Goal: Task Accomplishment & Management: Manage account settings

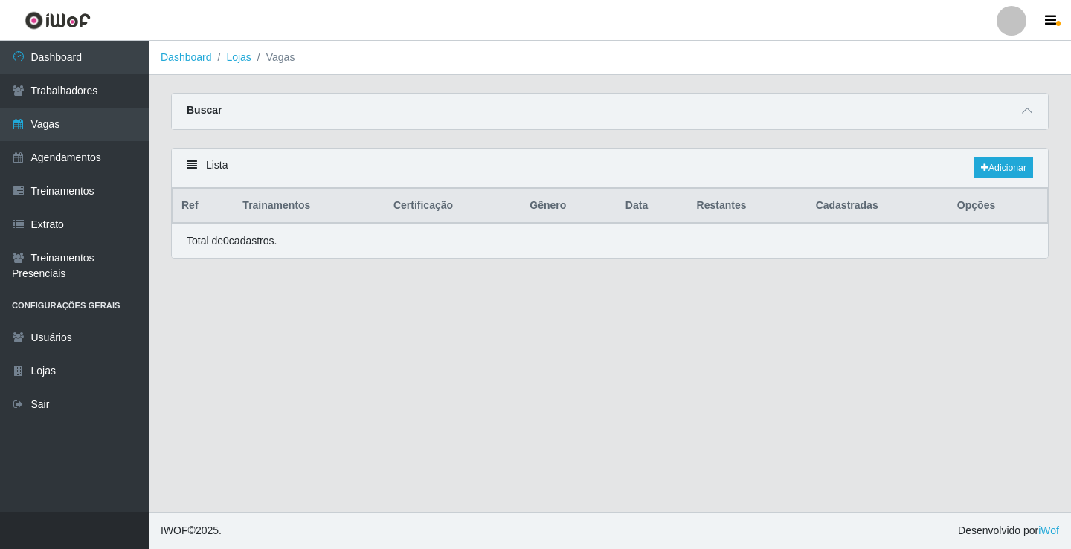
click at [98, 123] on link "Vagas" at bounding box center [74, 124] width 149 height 33
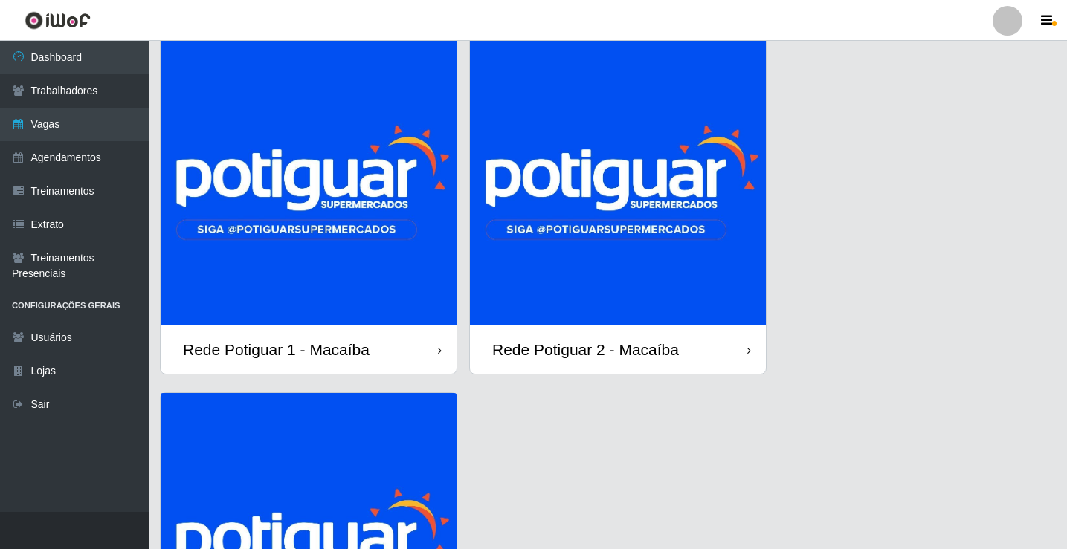
scroll to position [149, 0]
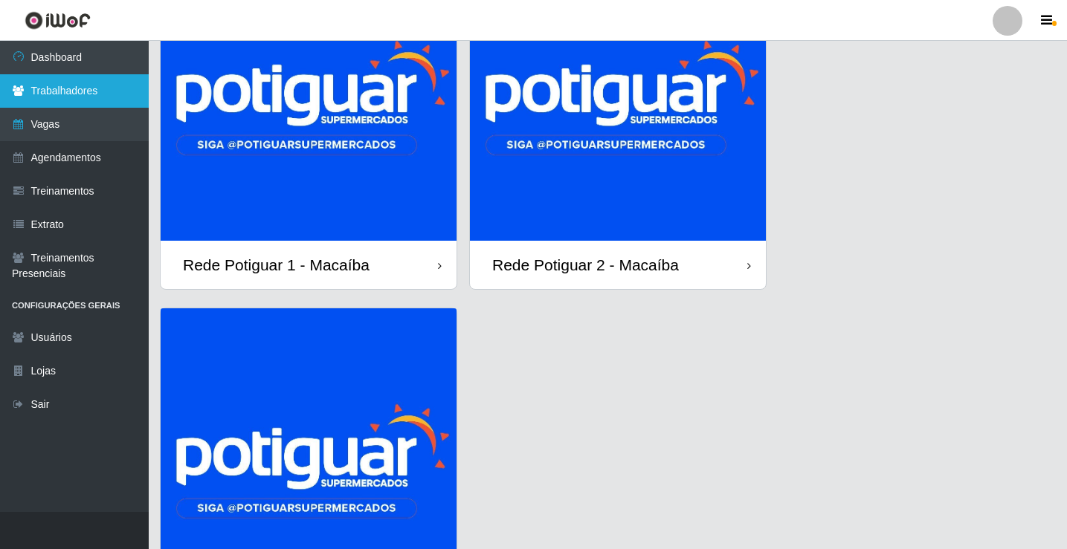
click at [107, 94] on link "Trabalhadores" at bounding box center [74, 90] width 149 height 33
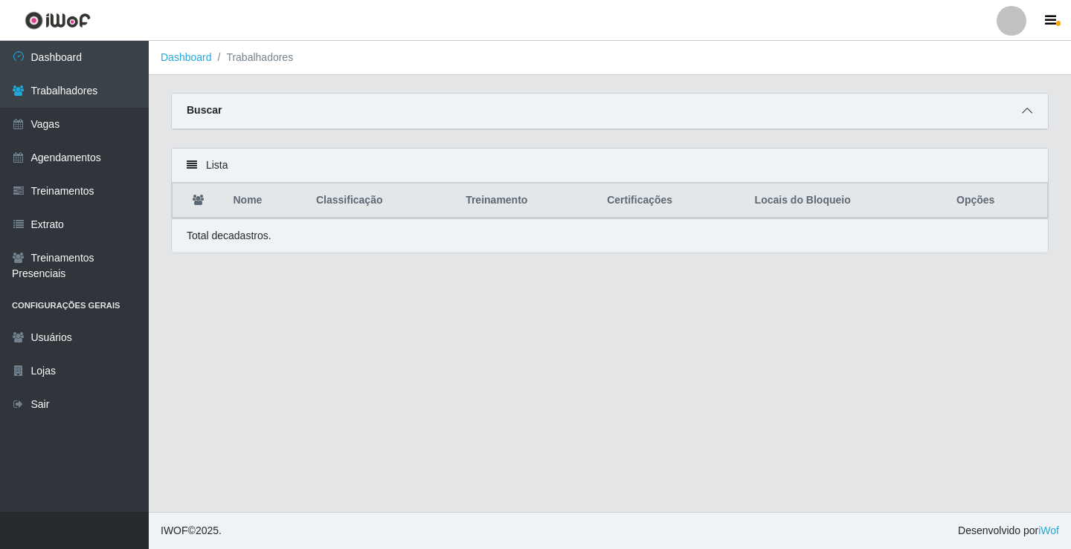
click at [1021, 116] on icon at bounding box center [1026, 111] width 10 height 10
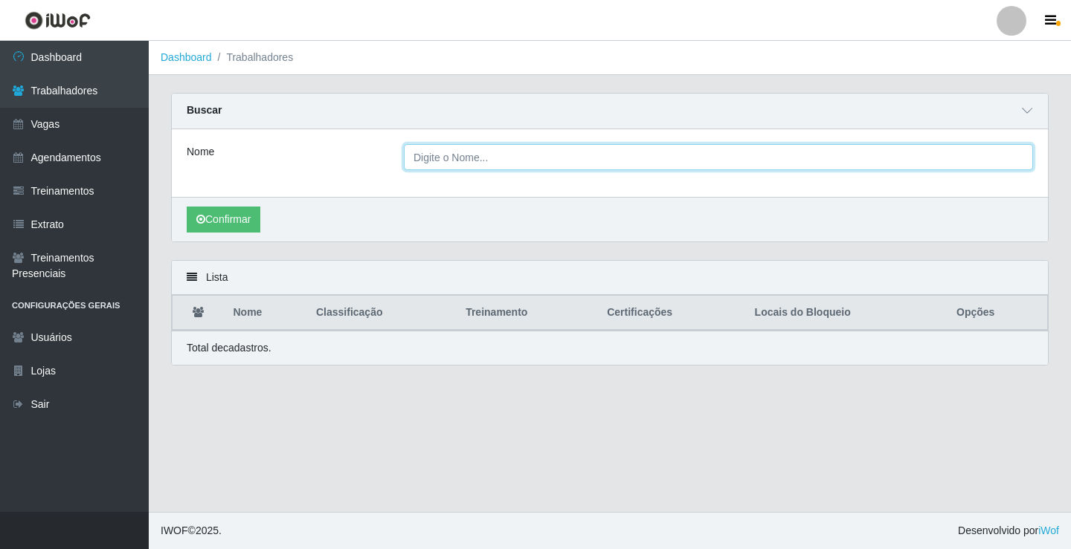
click at [424, 155] on input "Nome" at bounding box center [718, 157] width 629 height 26
type input "[PERSON_NAME]"
click at [187, 207] on button "Confirmar" at bounding box center [224, 220] width 74 height 26
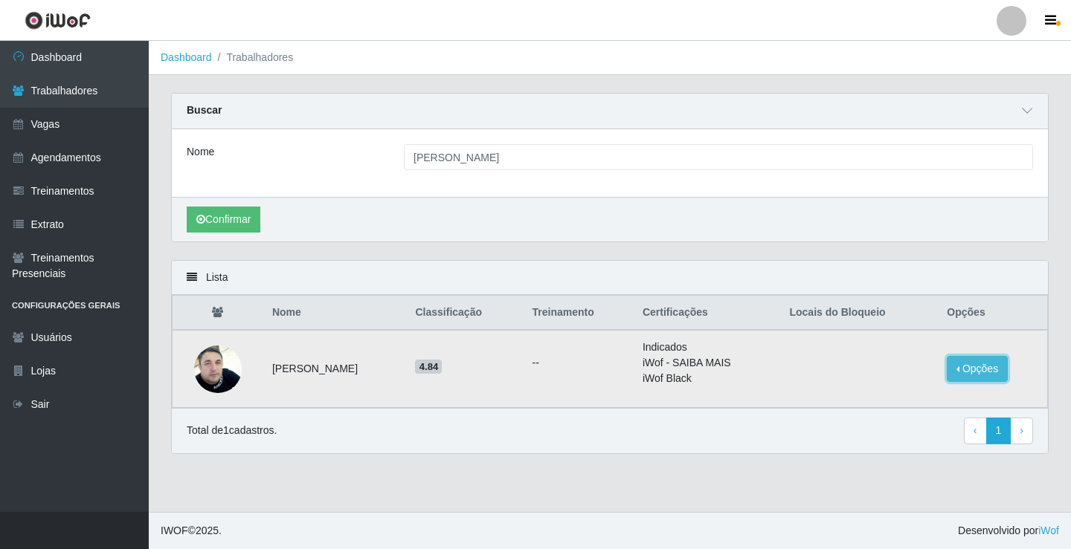
click at [993, 371] on button "Opções" at bounding box center [976, 369] width 61 height 26
click at [907, 361] on button "Bloquear - Empresa" at bounding box center [884, 357] width 120 height 31
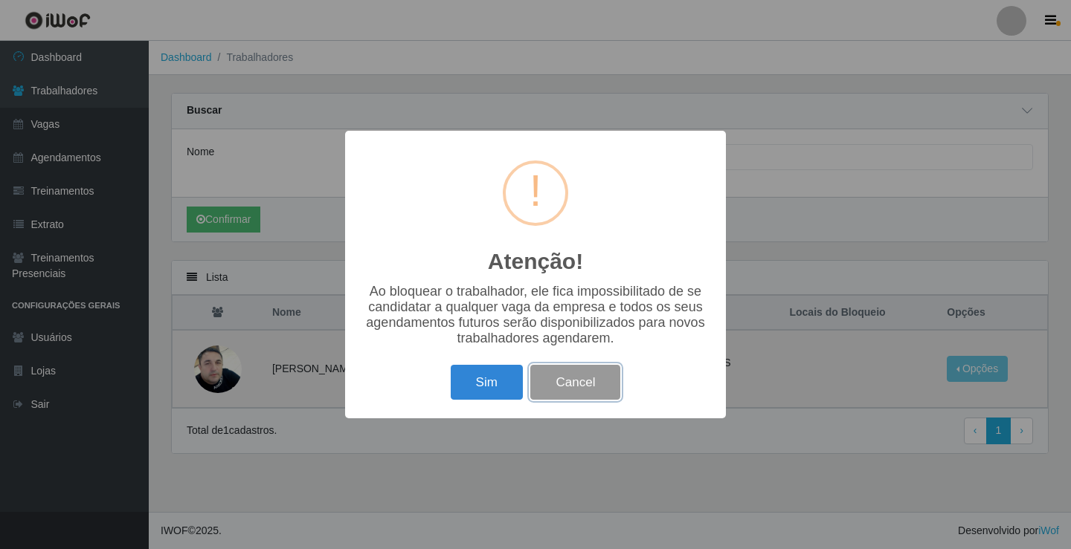
click at [549, 380] on button "Cancel" at bounding box center [575, 382] width 90 height 35
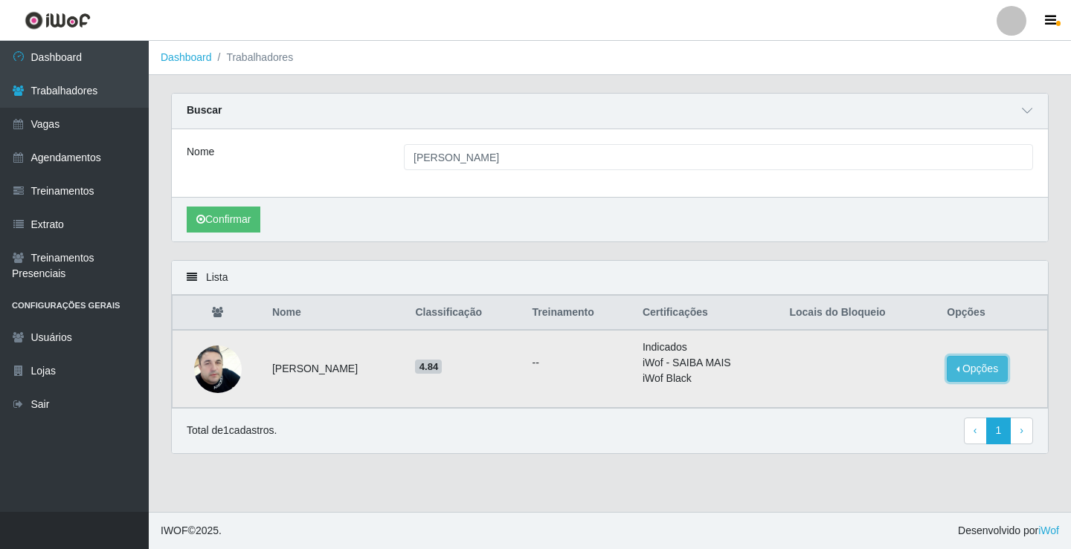
click at [978, 372] on button "Opções" at bounding box center [976, 369] width 61 height 26
click at [900, 393] on button "Bloquear - Loja" at bounding box center [884, 388] width 120 height 30
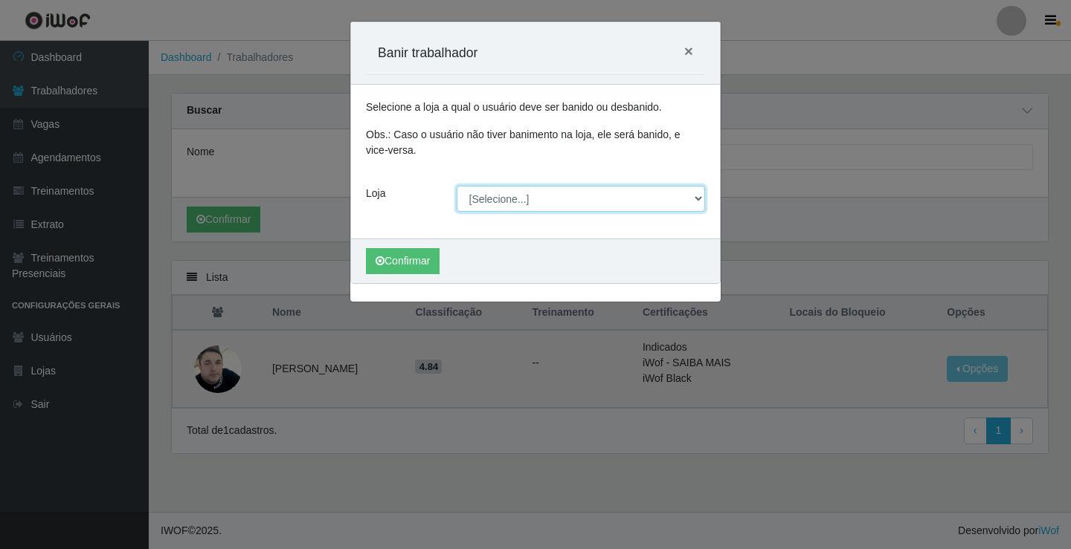
click at [500, 200] on select "[Selecione...] Rede Potiguar 1 - Macaíba Rede Potiguar 2 - Macaíba Rede Potigua…" at bounding box center [580, 199] width 249 height 26
select select "101"
click at [456, 186] on select "[Selecione...] Rede Potiguar 1 - Macaíba Rede Potiguar 2 - Macaíba Rede Potigua…" at bounding box center [580, 199] width 249 height 26
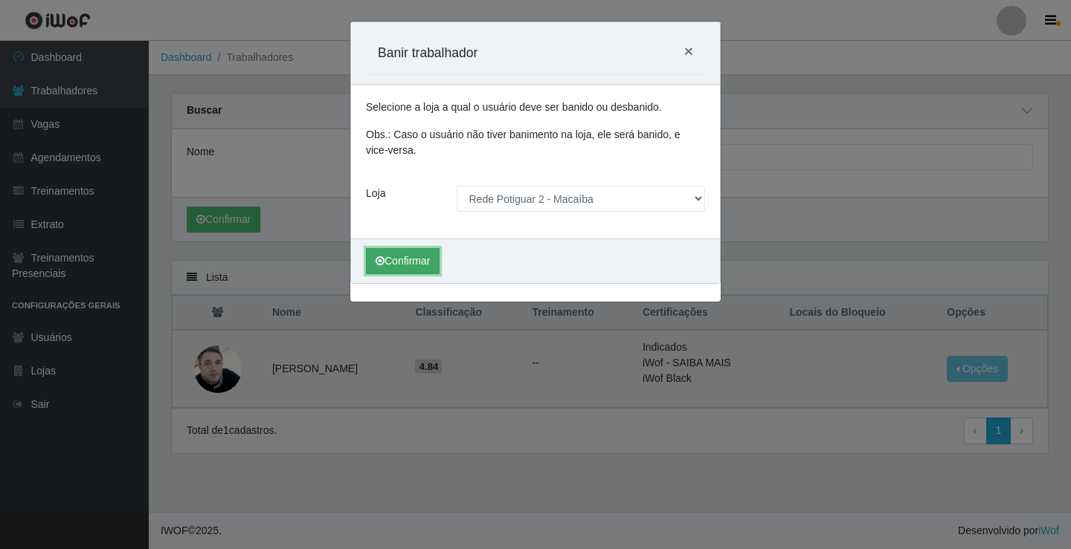
click at [422, 265] on button "Confirmar" at bounding box center [403, 261] width 74 height 26
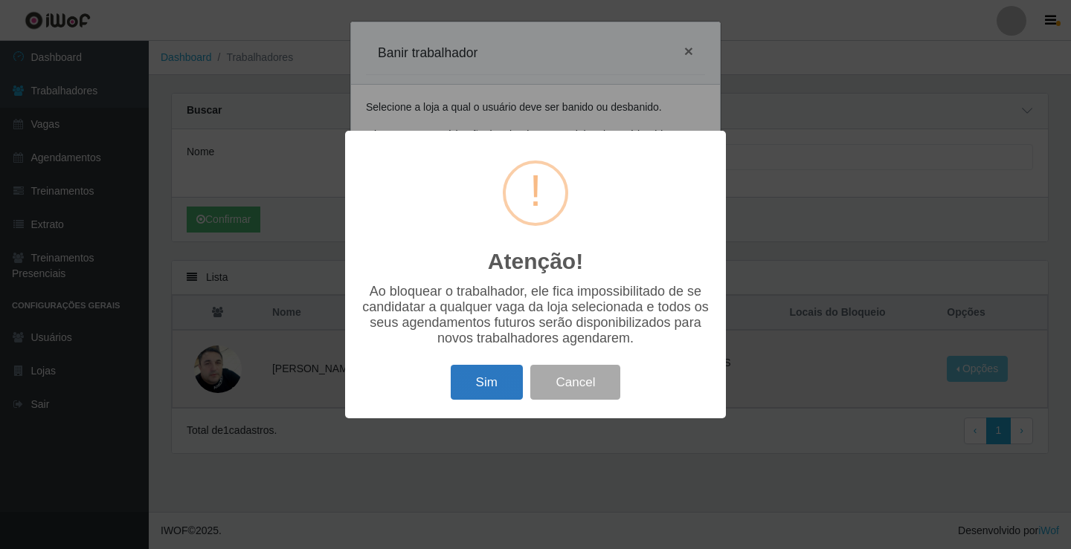
click at [495, 376] on button "Sim" at bounding box center [487, 382] width 72 height 35
